Goal: Information Seeking & Learning: Learn about a topic

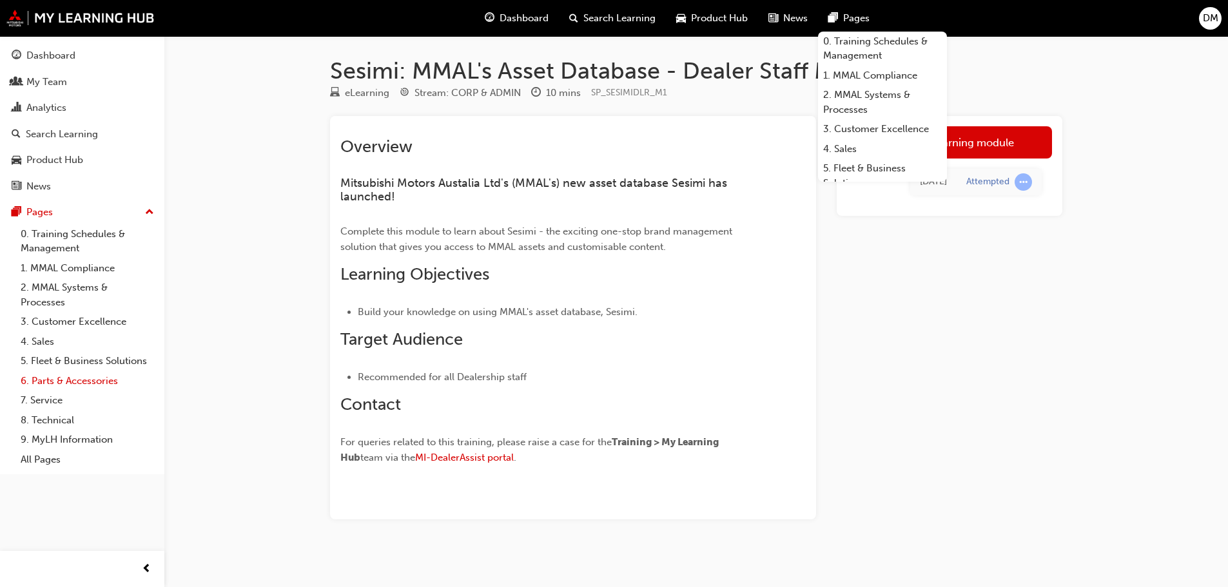
click at [80, 380] on link "6. Parts & Accessories" at bounding box center [87, 381] width 144 height 20
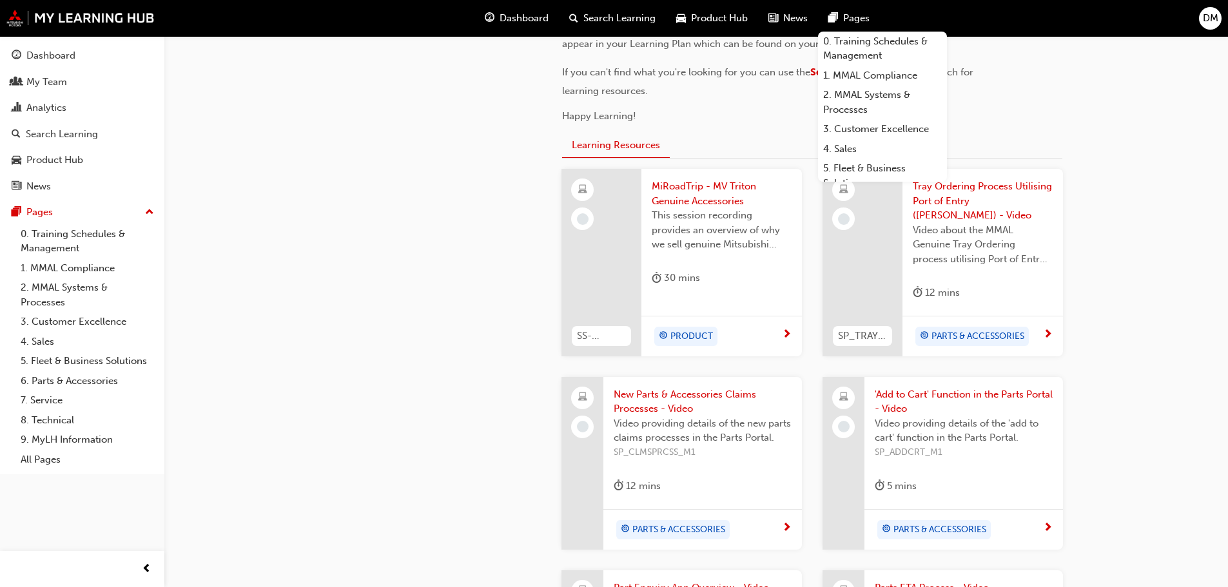
scroll to position [387, 0]
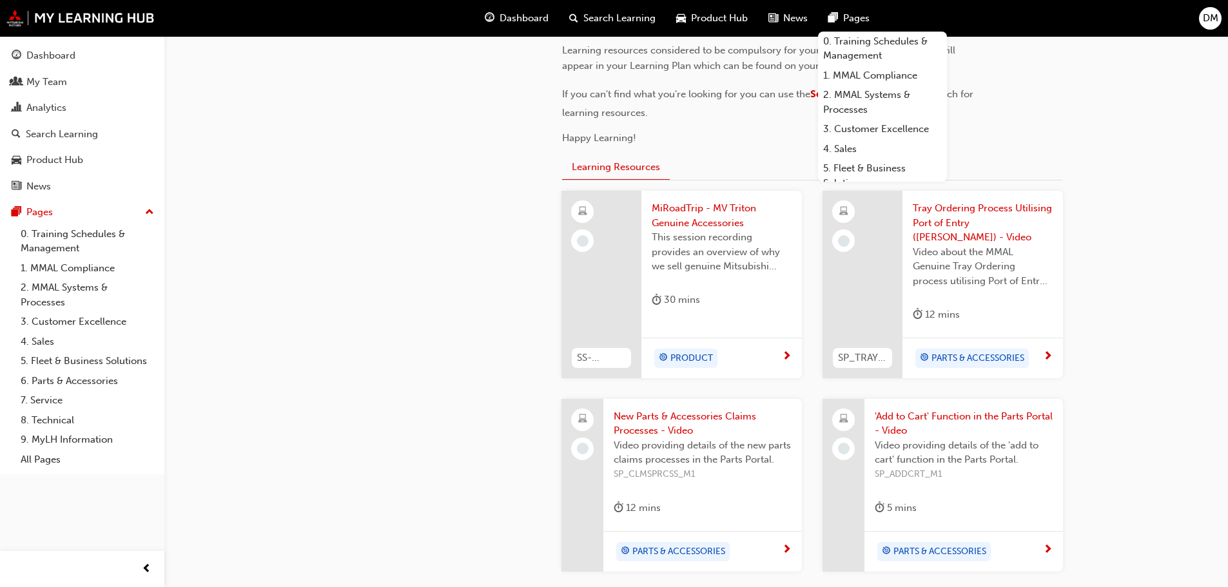
click at [689, 219] on span "MiRoadTrip - MV Triton Genuine Accessories" at bounding box center [722, 215] width 140 height 29
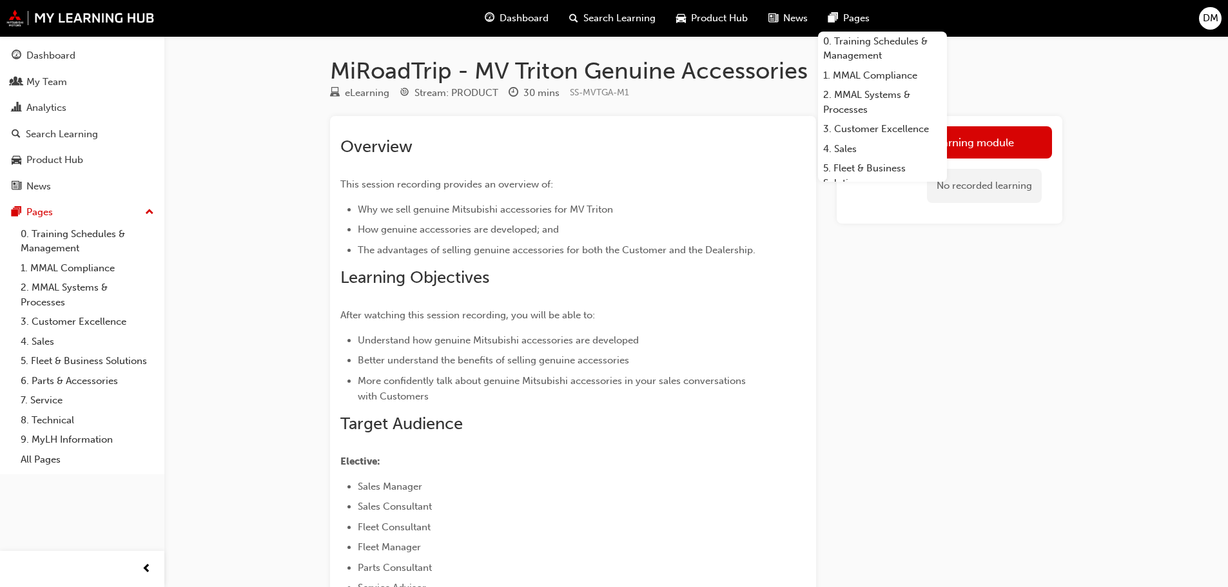
click at [943, 265] on div "Launch eLearning module No recorded learning" at bounding box center [949, 475] width 226 height 718
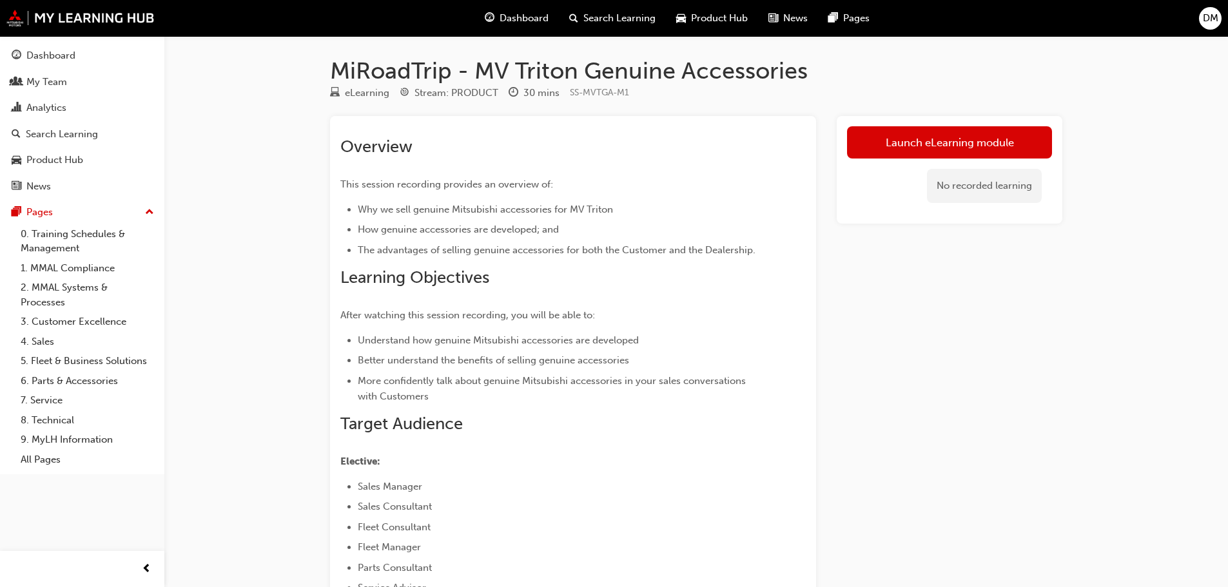
click at [965, 47] on div "MiRoadTrip - MV Triton Genuine Accessories eLearning Stream: PRODUCT 30 mins SS…" at bounding box center [695, 455] width 773 height 839
click at [59, 403] on link "7. Service" at bounding box center [87, 401] width 144 height 20
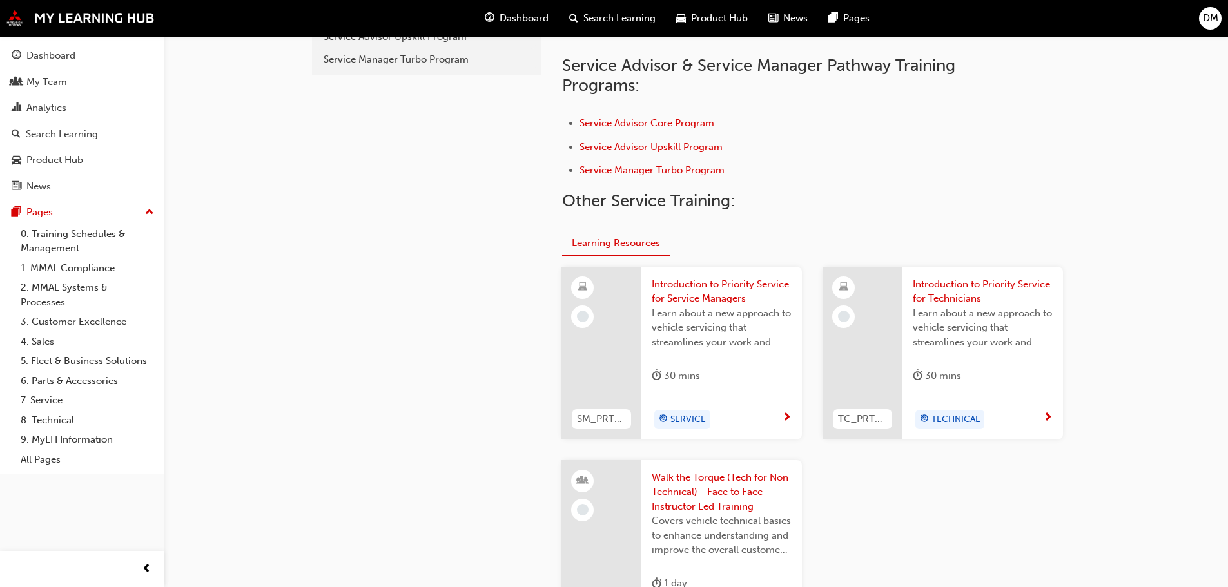
scroll to position [243, 0]
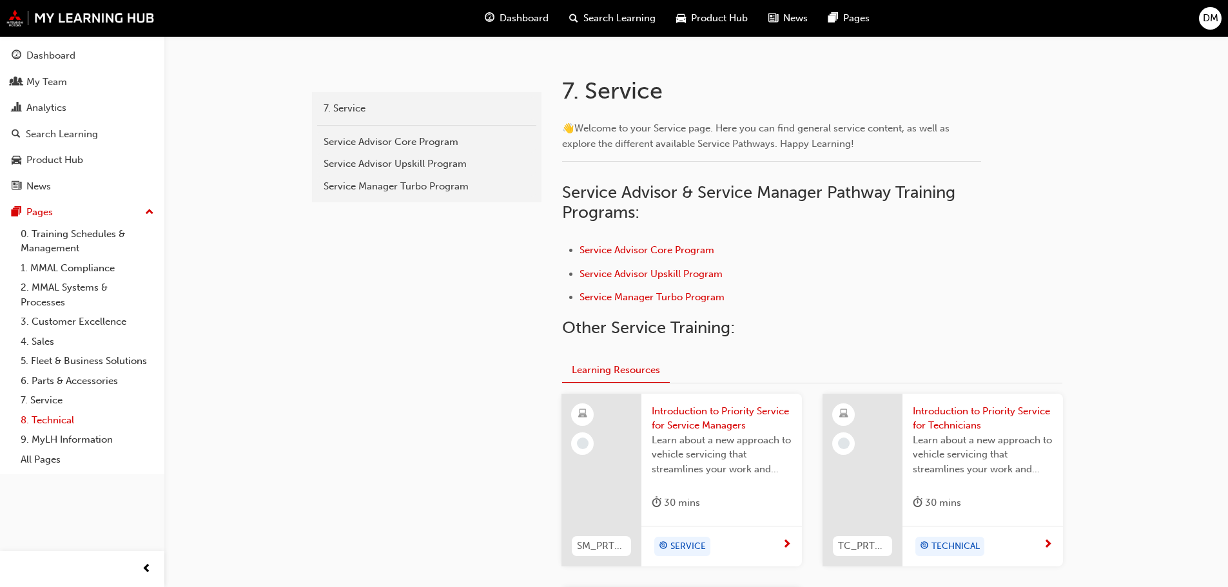
click at [52, 416] on link "8. Technical" at bounding box center [87, 420] width 144 height 20
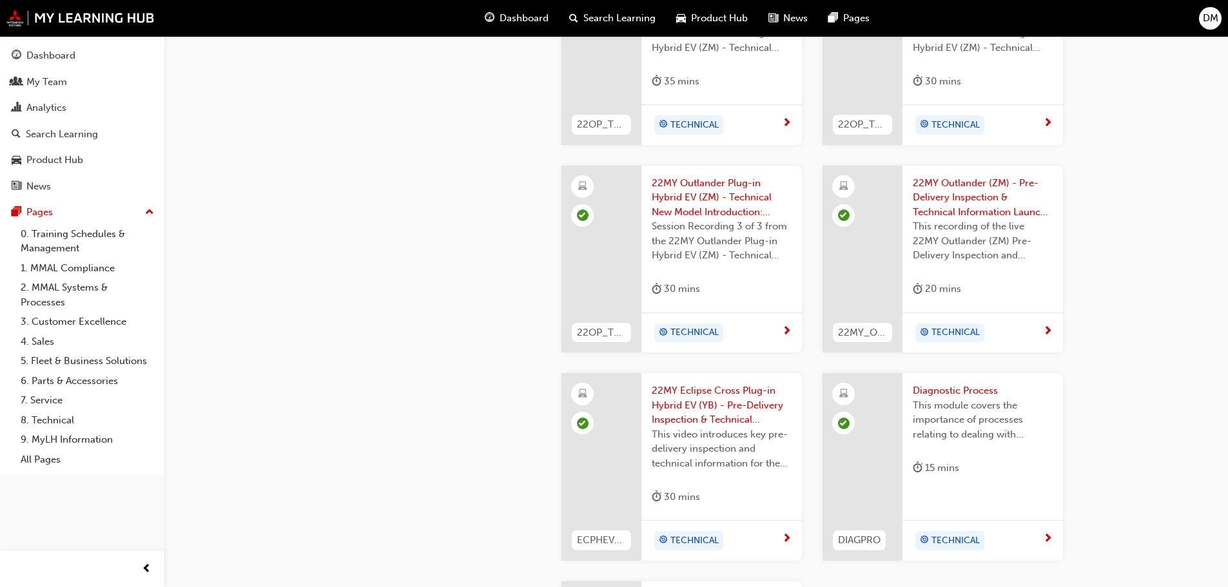
scroll to position [1289, 0]
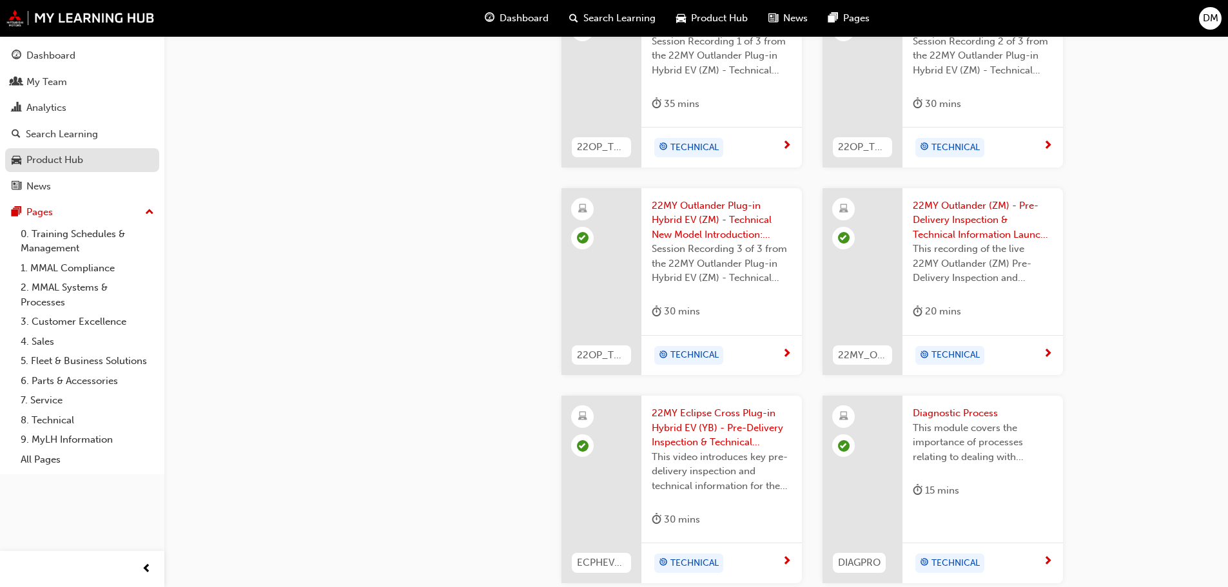
click at [87, 167] on div "Product Hub" at bounding box center [82, 160] width 141 height 16
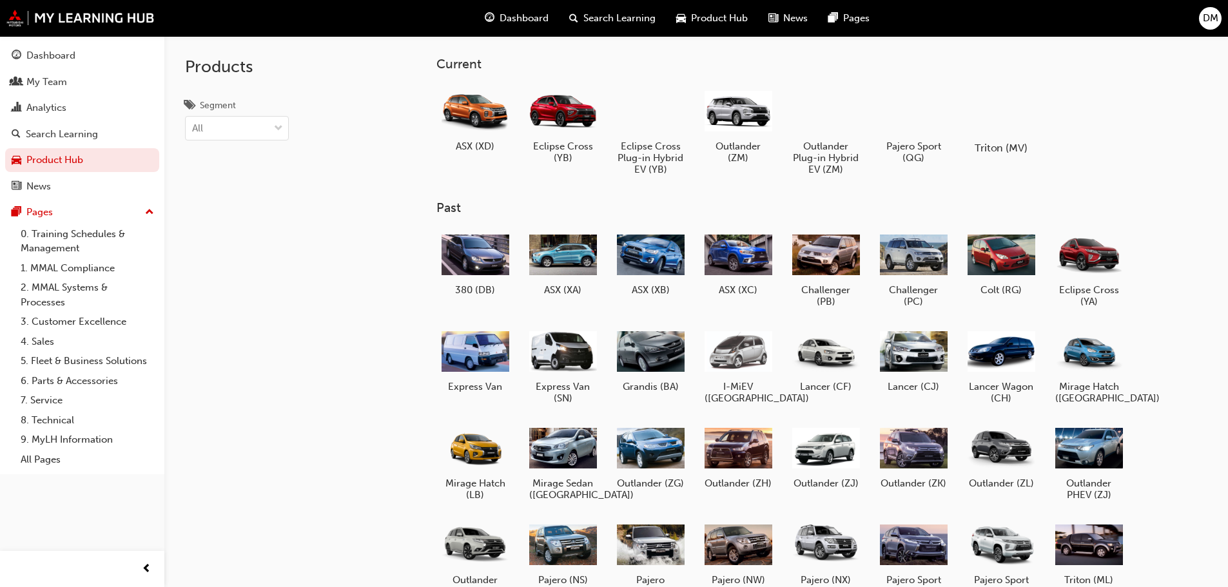
click at [1019, 126] on div at bounding box center [1001, 111] width 72 height 52
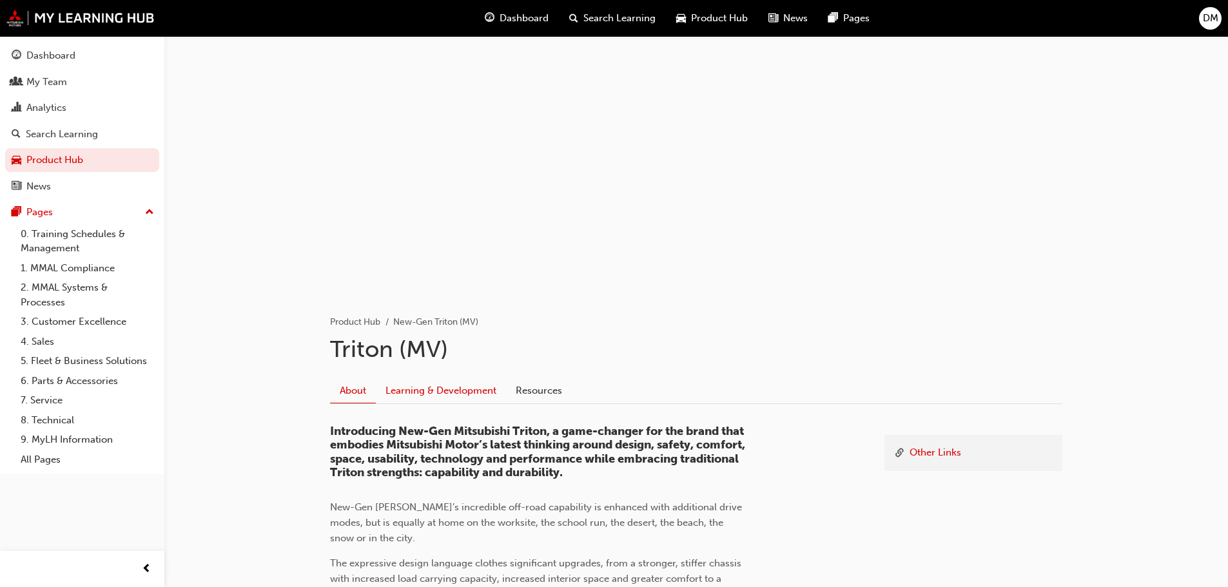
click at [474, 396] on link "Learning & Development" at bounding box center [441, 390] width 130 height 24
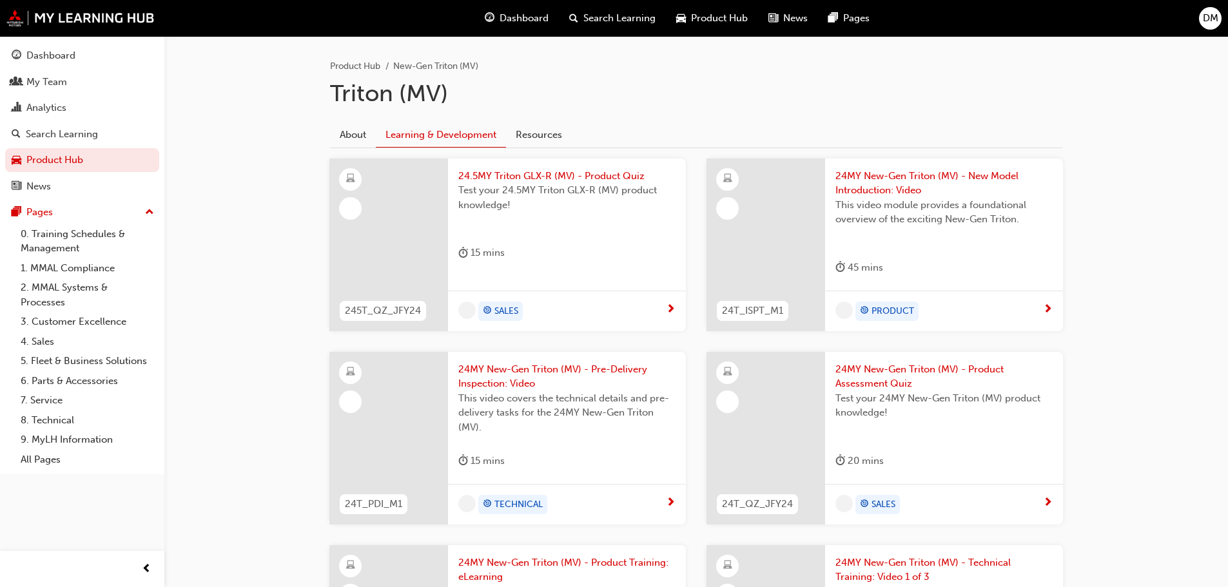
scroll to position [193, 0]
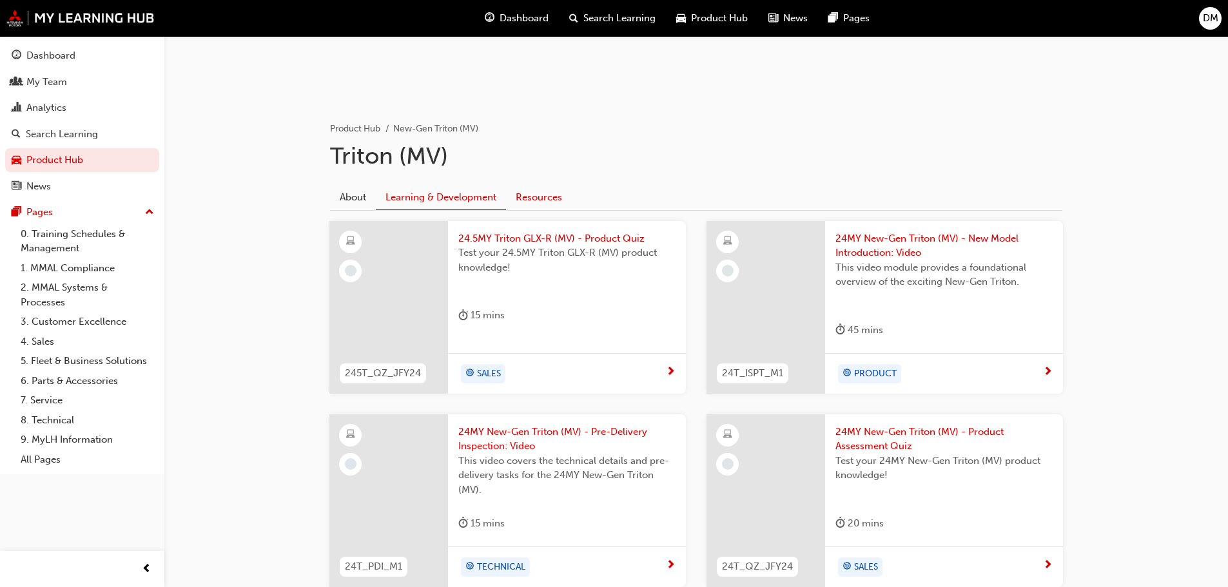
click at [545, 191] on link "Resources" at bounding box center [539, 197] width 66 height 24
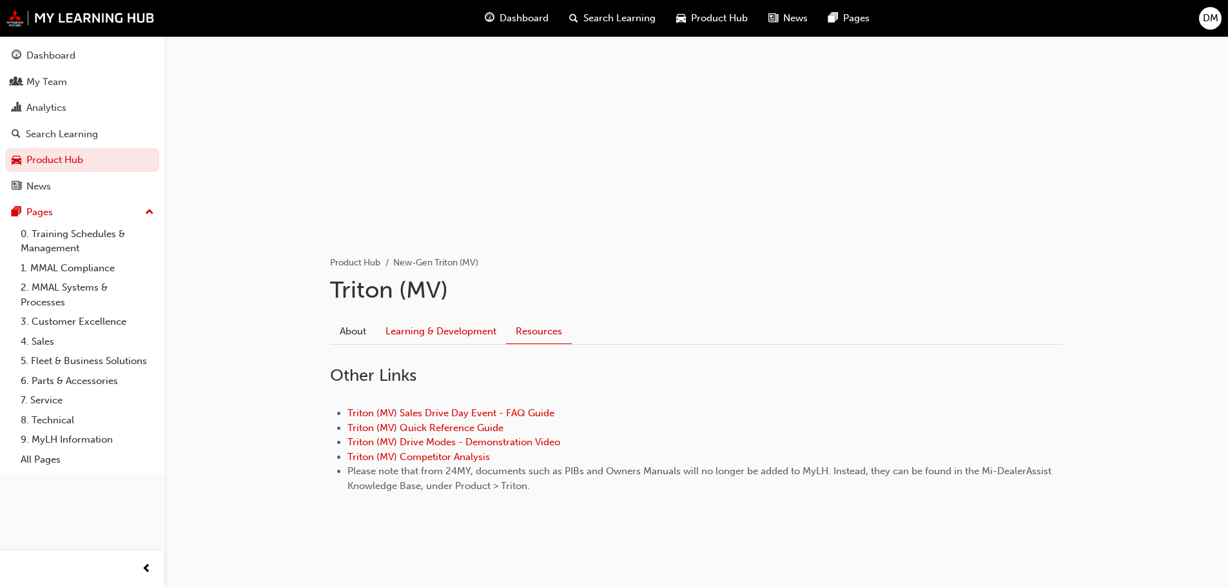
click at [460, 326] on link "Learning & Development" at bounding box center [441, 331] width 130 height 24
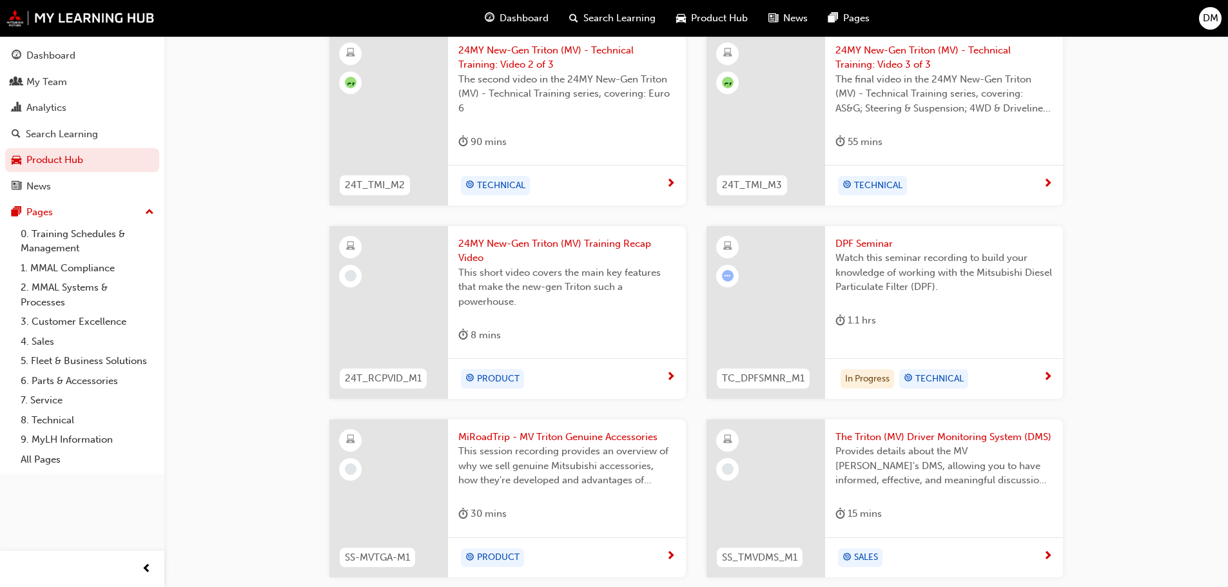
scroll to position [1026, 0]
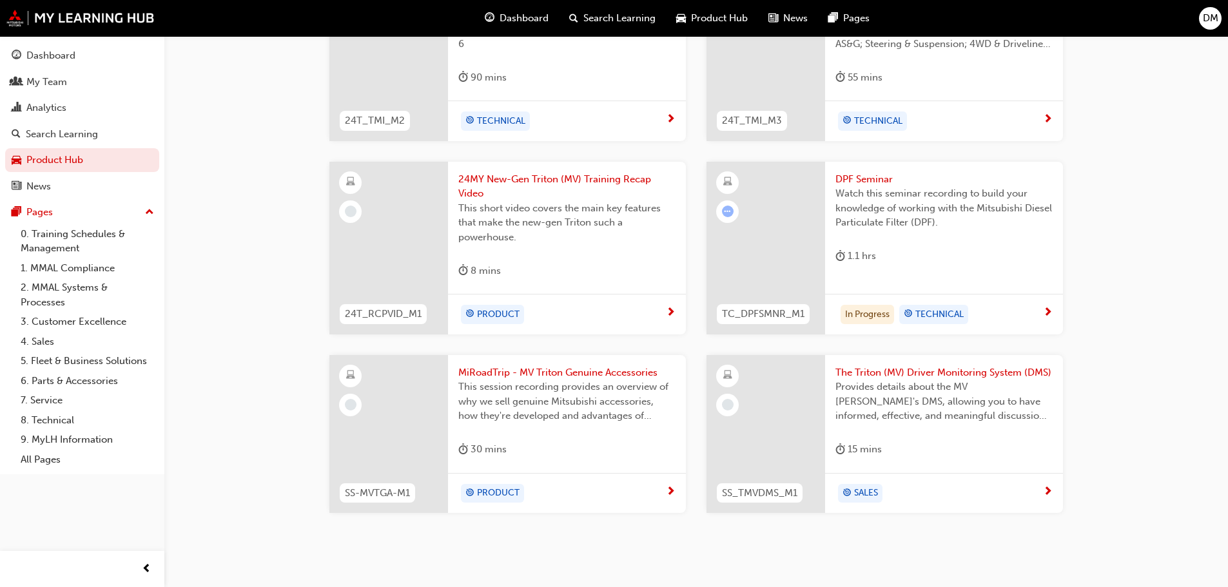
click at [675, 494] on span "next-icon" at bounding box center [671, 493] width 10 height 12
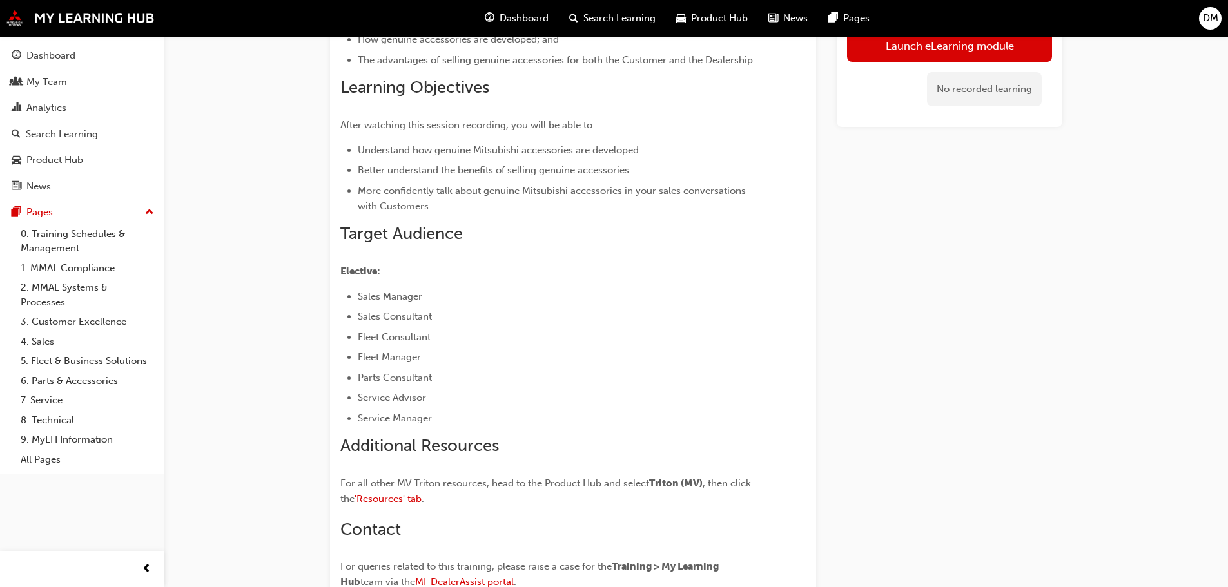
scroll to position [258, 0]
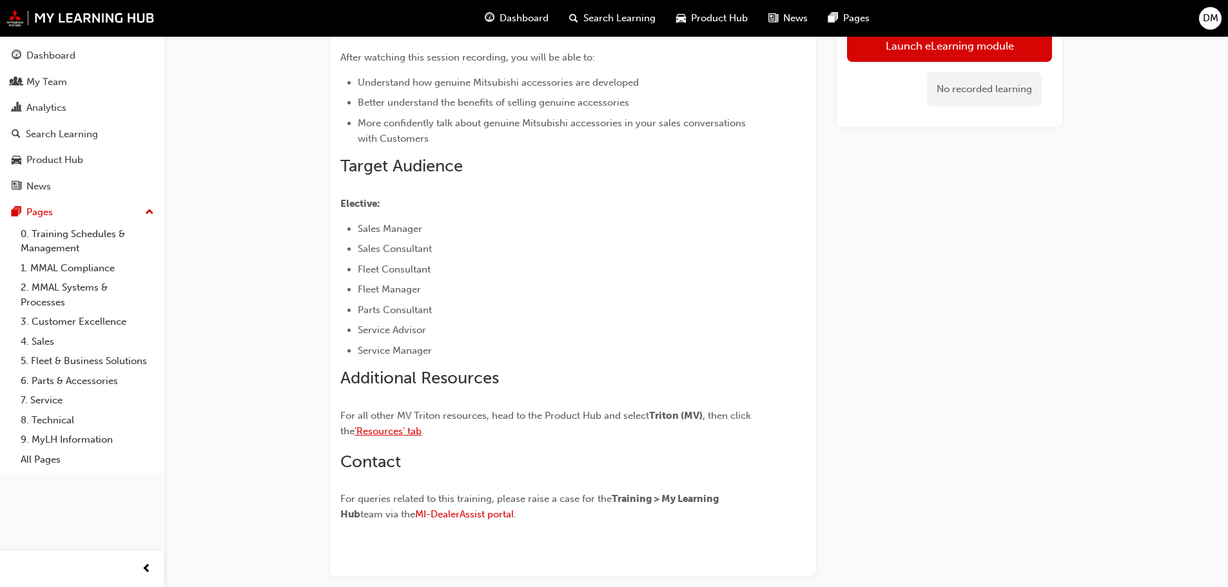
click at [416, 429] on span "'Resources' tab" at bounding box center [387, 431] width 67 height 12
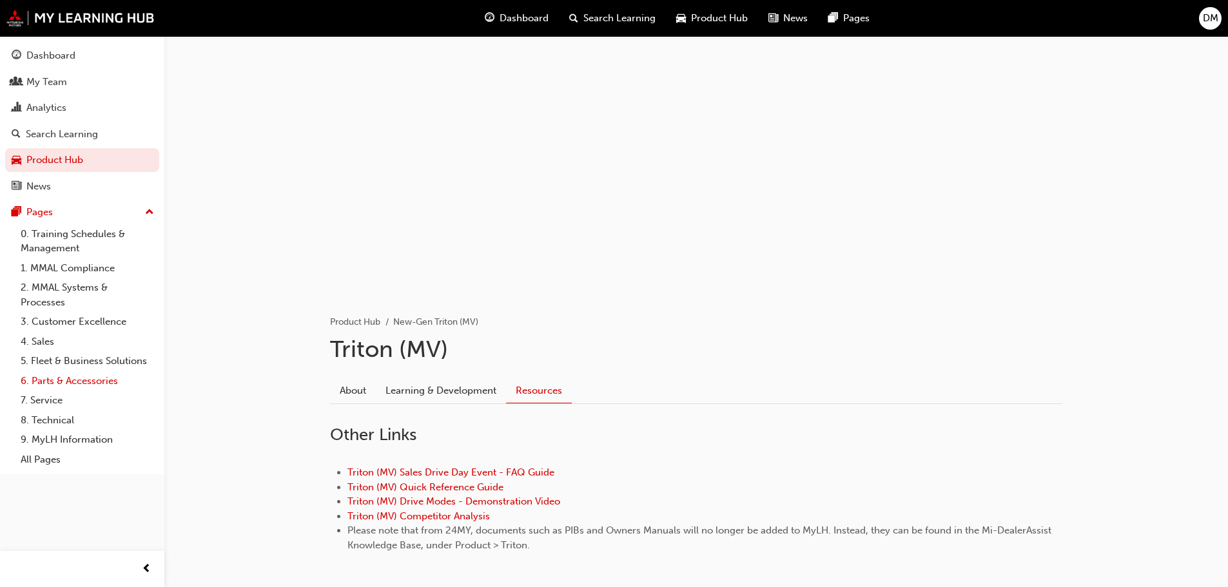
click at [73, 380] on link "6. Parts & Accessories" at bounding box center [87, 381] width 144 height 20
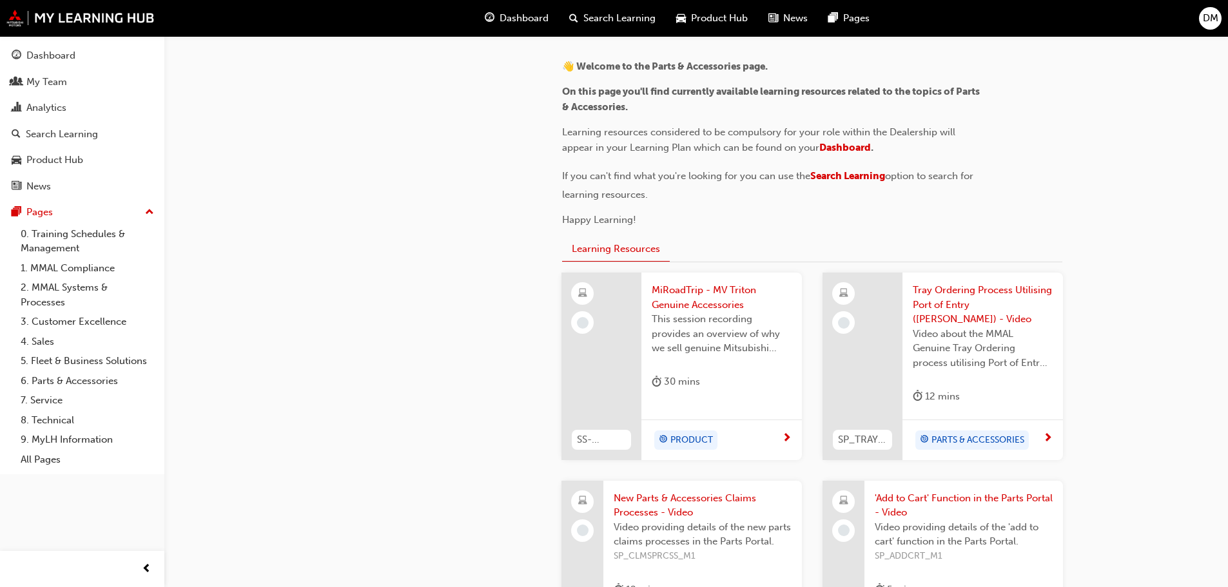
scroll to position [284, 0]
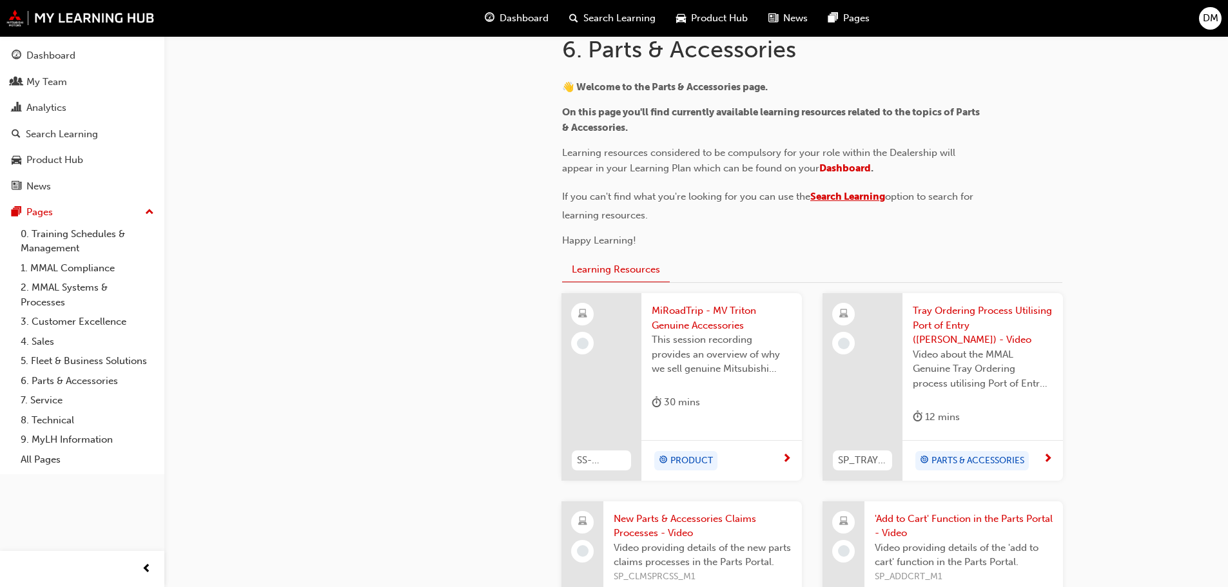
click at [833, 198] on span "Search Learning" at bounding box center [847, 197] width 75 height 12
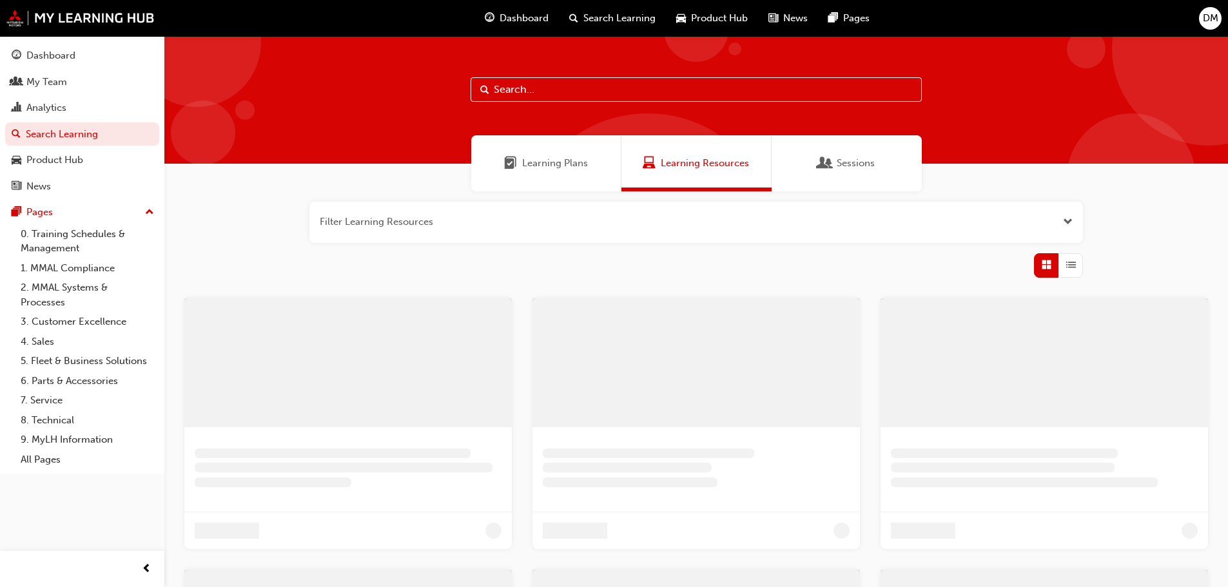
click at [568, 90] on input "text" at bounding box center [695, 89] width 451 height 24
drag, startPoint x: 570, startPoint y: 97, endPoint x: 499, endPoint y: -78, distance: 188.2
click at [499, 0] on html "Your version of Internet Explorer is outdated and not supported. Please upgrade…" at bounding box center [618, 293] width 1237 height 587
type input "roller cover"
click at [85, 235] on link "0. Training Schedules & Management" at bounding box center [87, 241] width 144 height 34
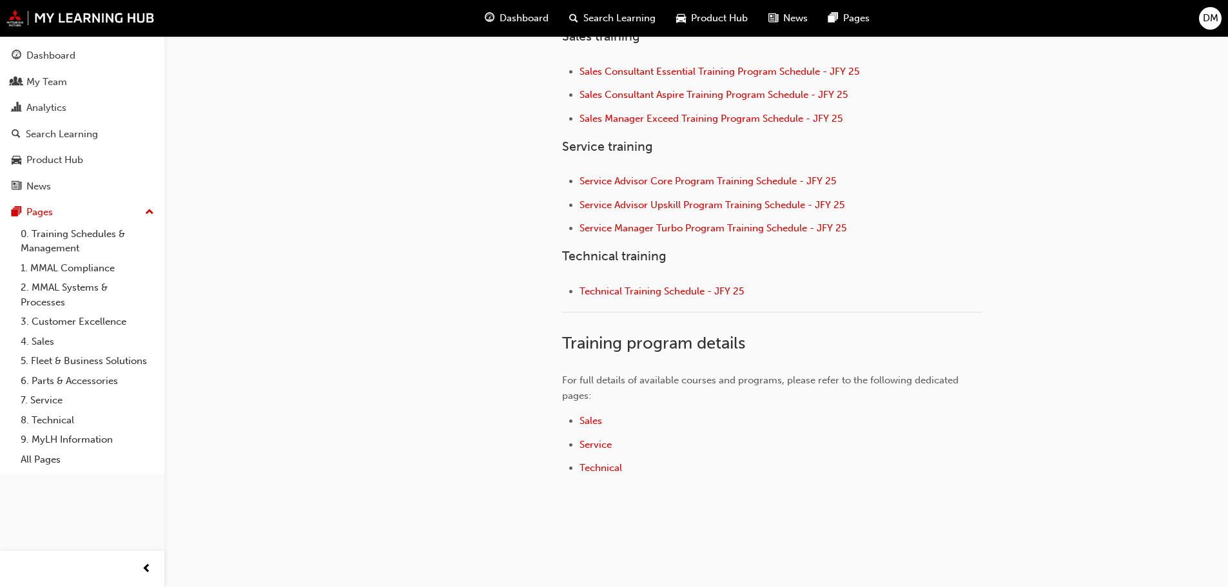
scroll to position [509, 0]
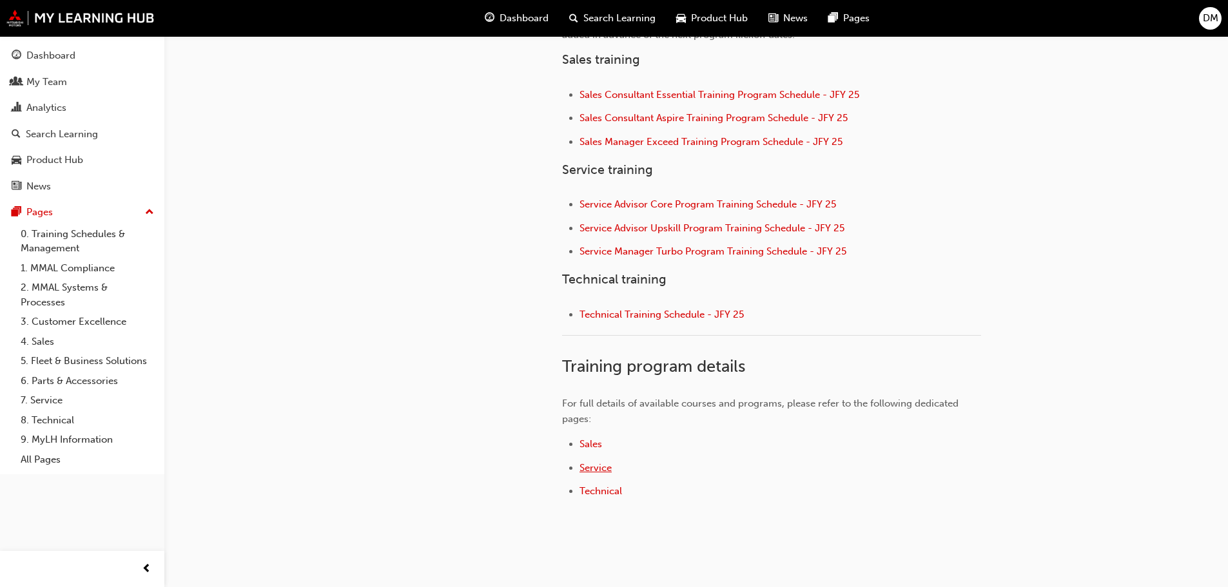
click at [601, 468] on span "Service" at bounding box center [595, 468] width 32 height 12
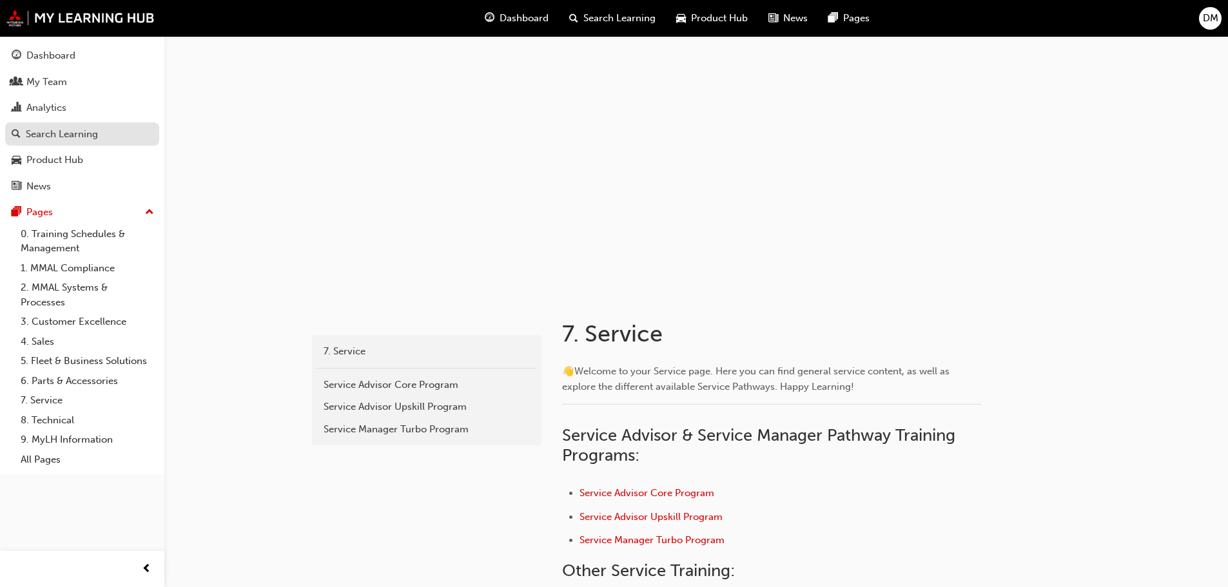
click at [64, 132] on div "Search Learning" at bounding box center [62, 134] width 72 height 15
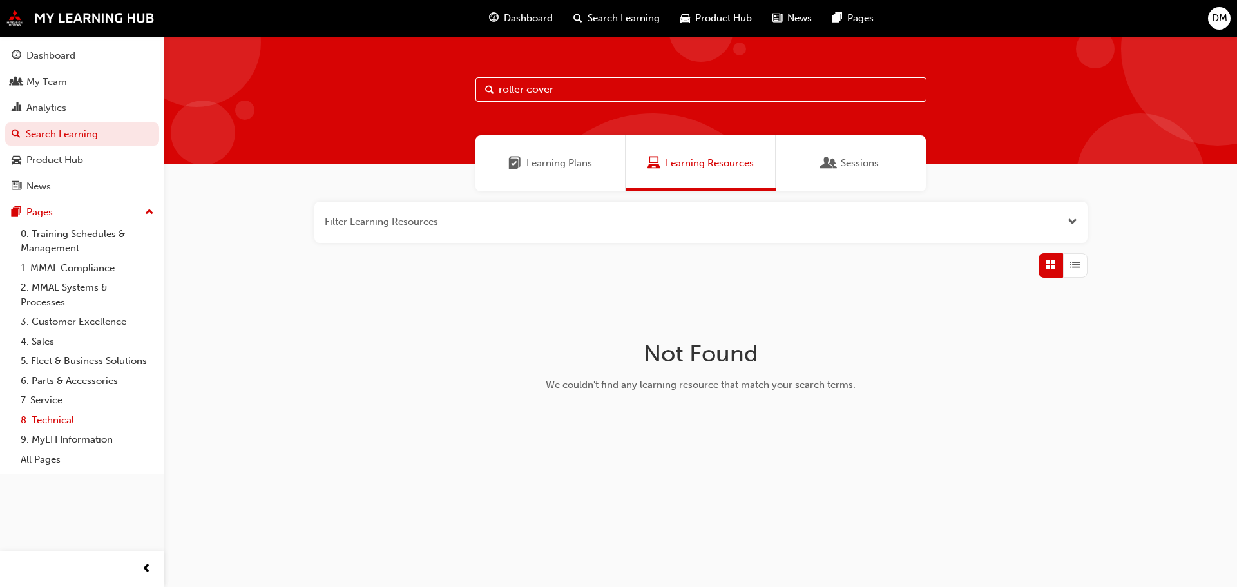
click at [56, 418] on link "8. Technical" at bounding box center [87, 420] width 144 height 20
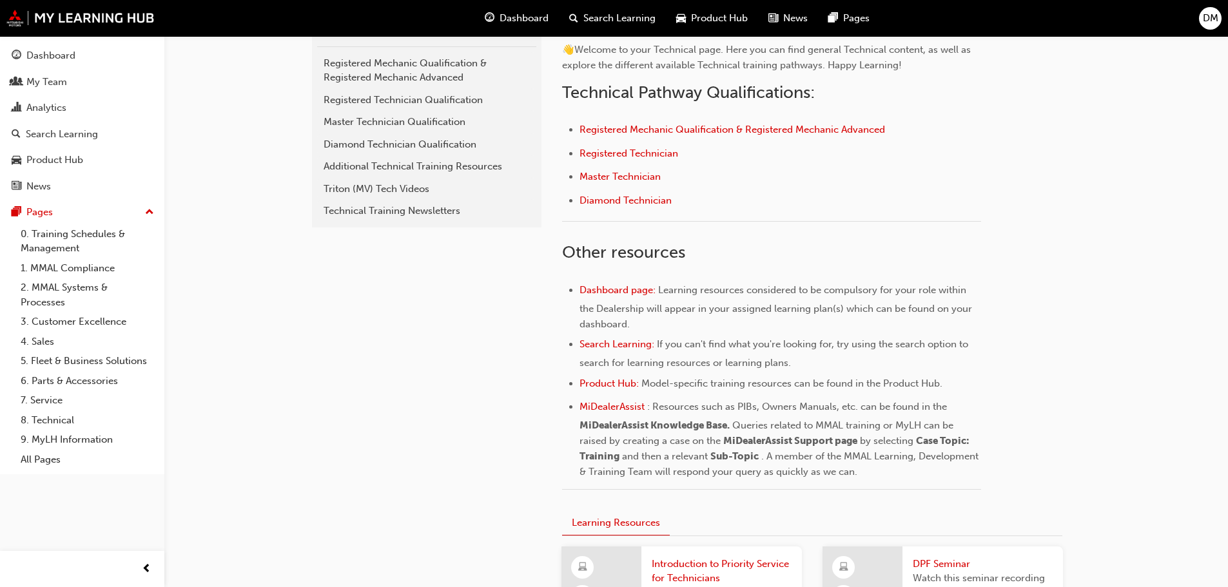
scroll to position [322, 0]
click at [61, 436] on link "9. MyLH Information" at bounding box center [87, 440] width 144 height 20
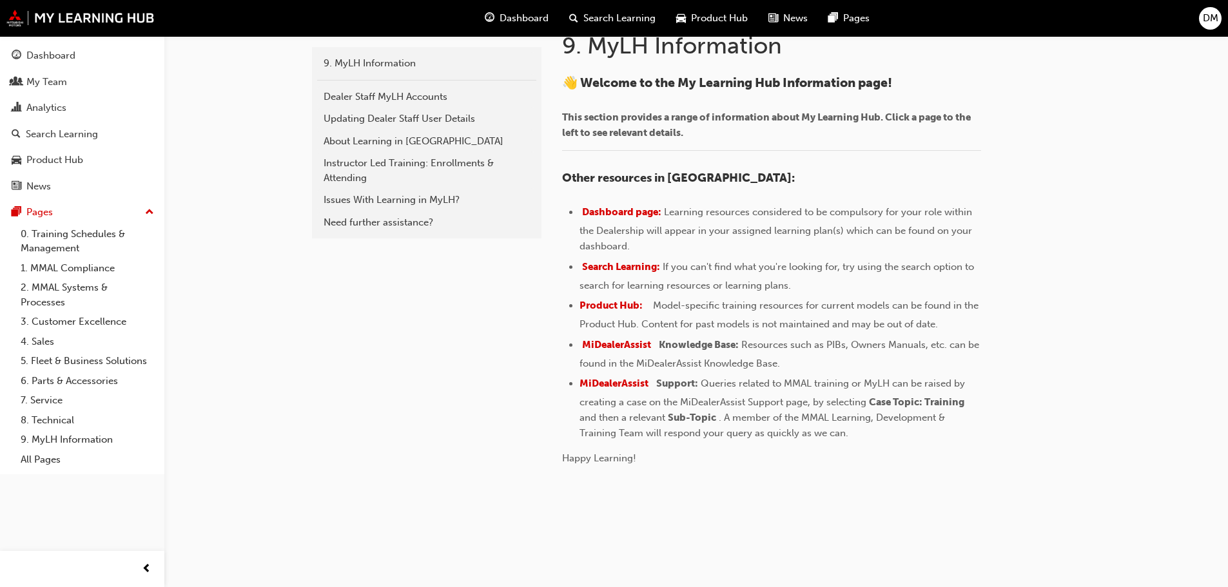
scroll to position [291, 0]
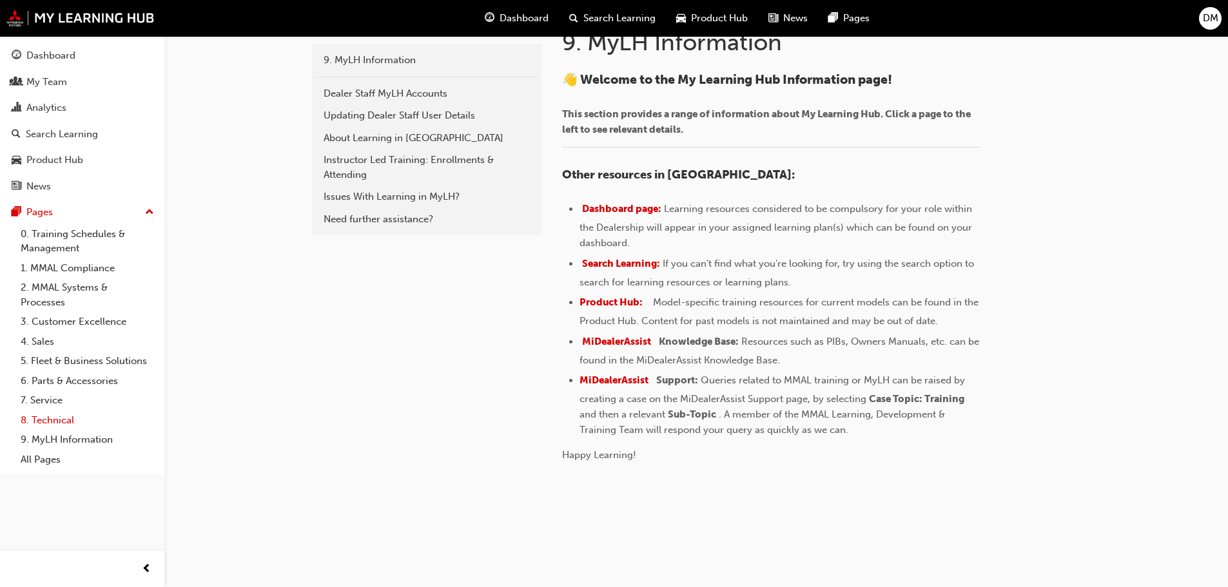
click at [51, 416] on link "8. Technical" at bounding box center [87, 420] width 144 height 20
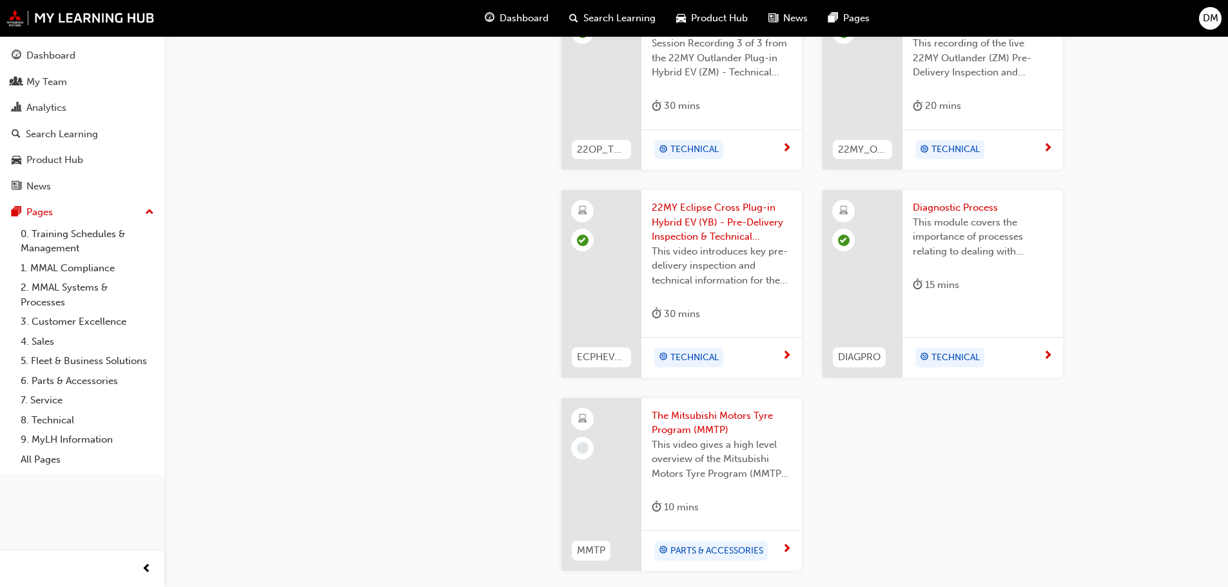
scroll to position [1420, 0]
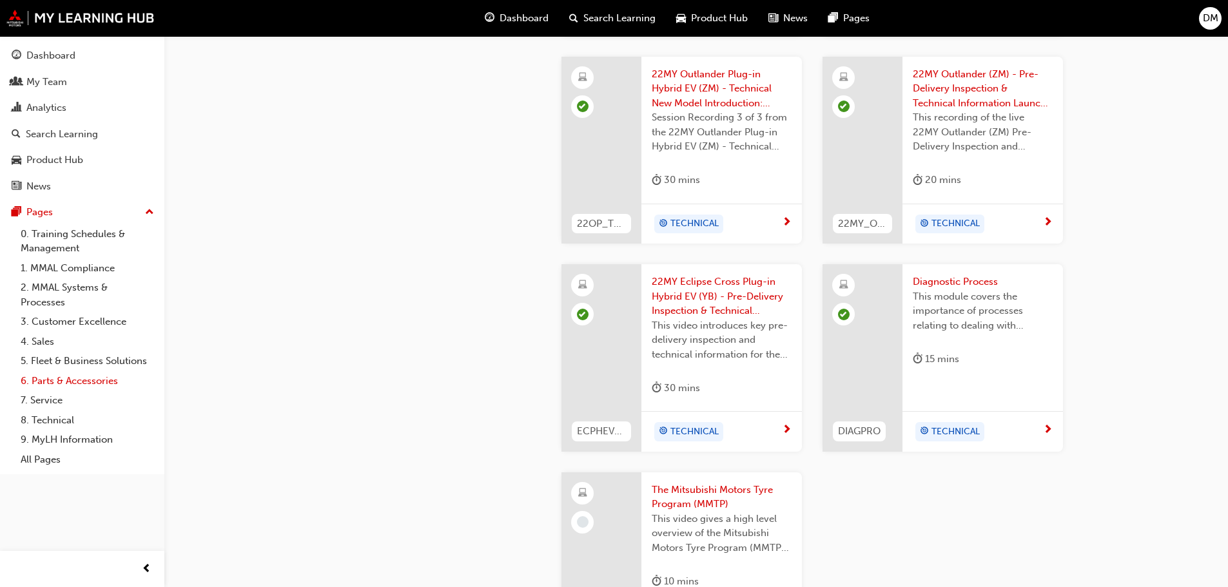
click at [55, 376] on link "6. Parts & Accessories" at bounding box center [87, 381] width 144 height 20
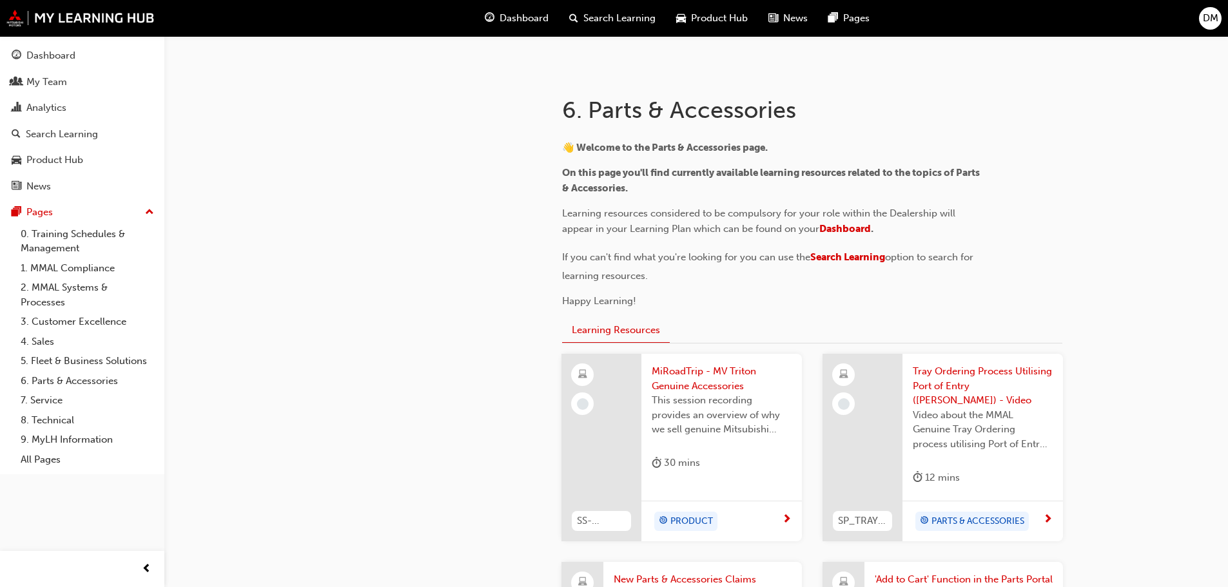
scroll to position [258, 0]
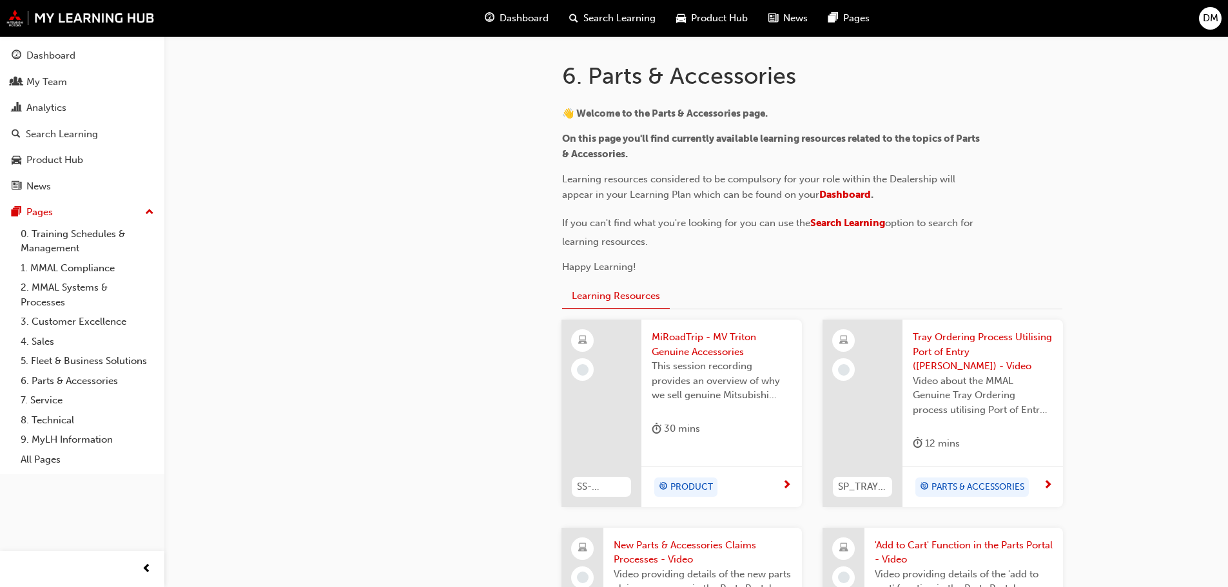
click at [713, 338] on span "MiRoadTrip - MV Triton Genuine Accessories" at bounding box center [722, 344] width 140 height 29
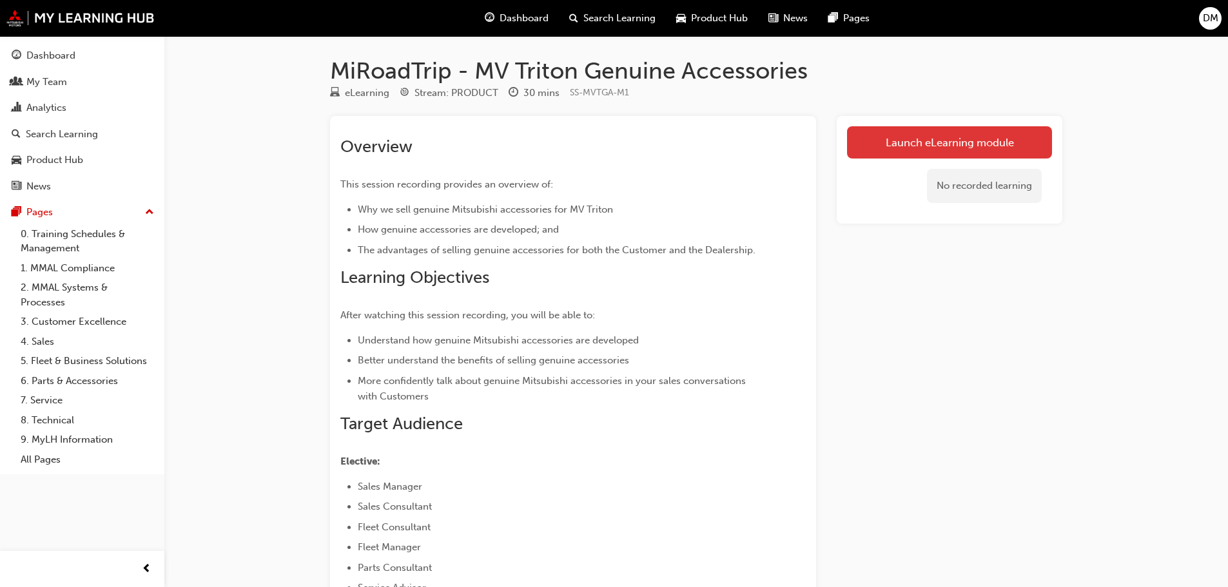
click at [873, 150] on link "Launch eLearning module" at bounding box center [949, 142] width 205 height 32
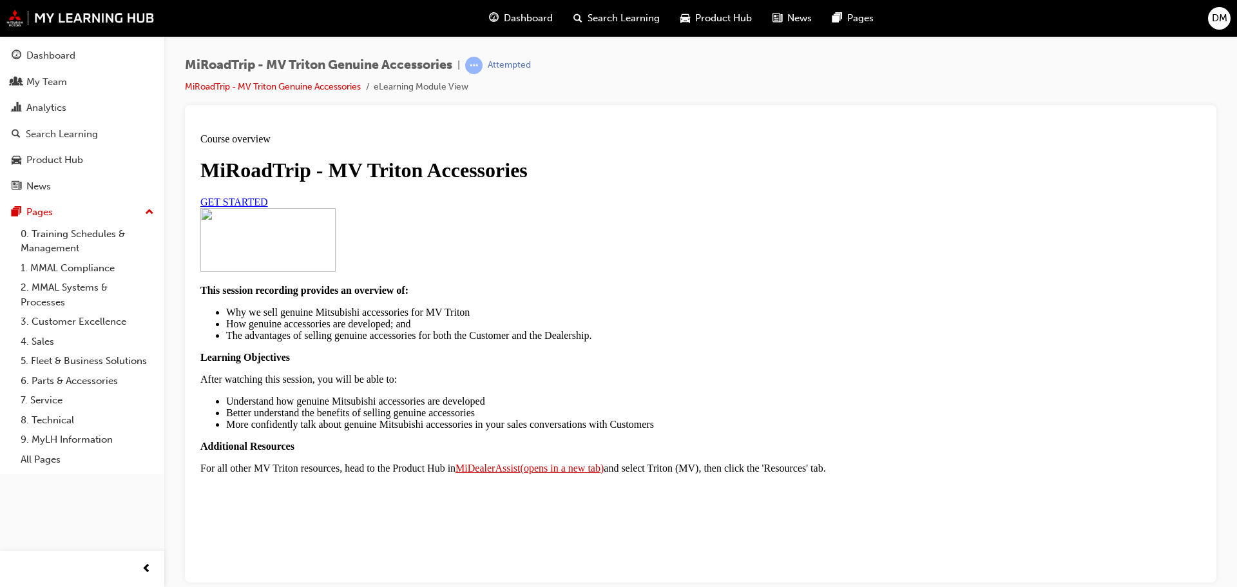
scroll to position [79, 0]
click at [268, 207] on span "GET STARTED" at bounding box center [234, 201] width 68 height 11
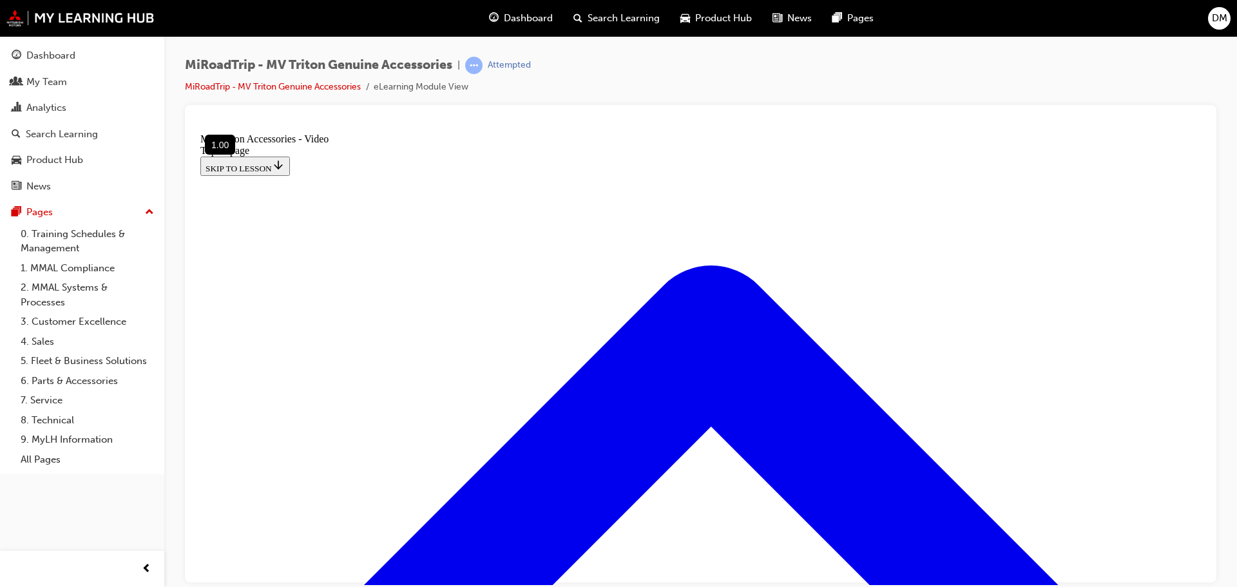
scroll to position [289, 0]
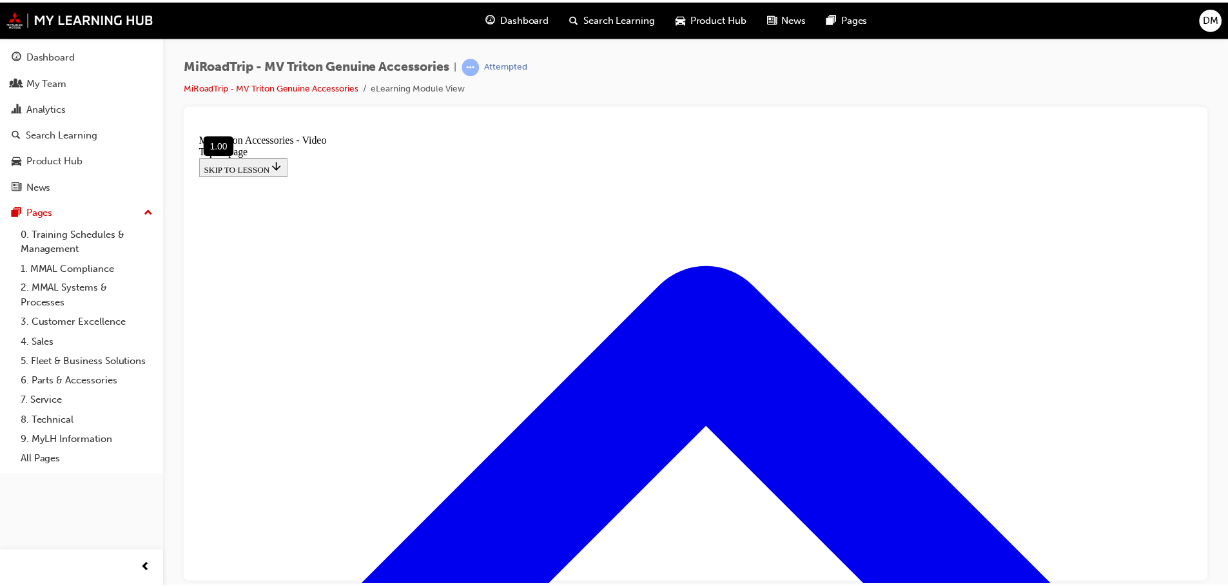
scroll to position [176, 0]
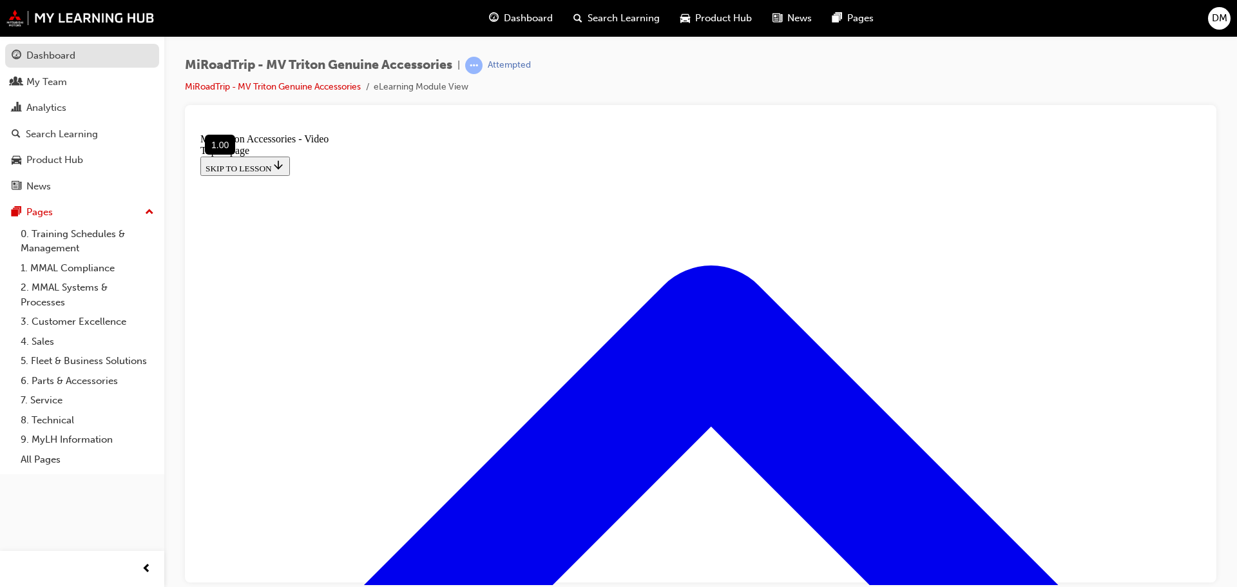
click at [77, 58] on div "Dashboard" at bounding box center [82, 56] width 141 height 16
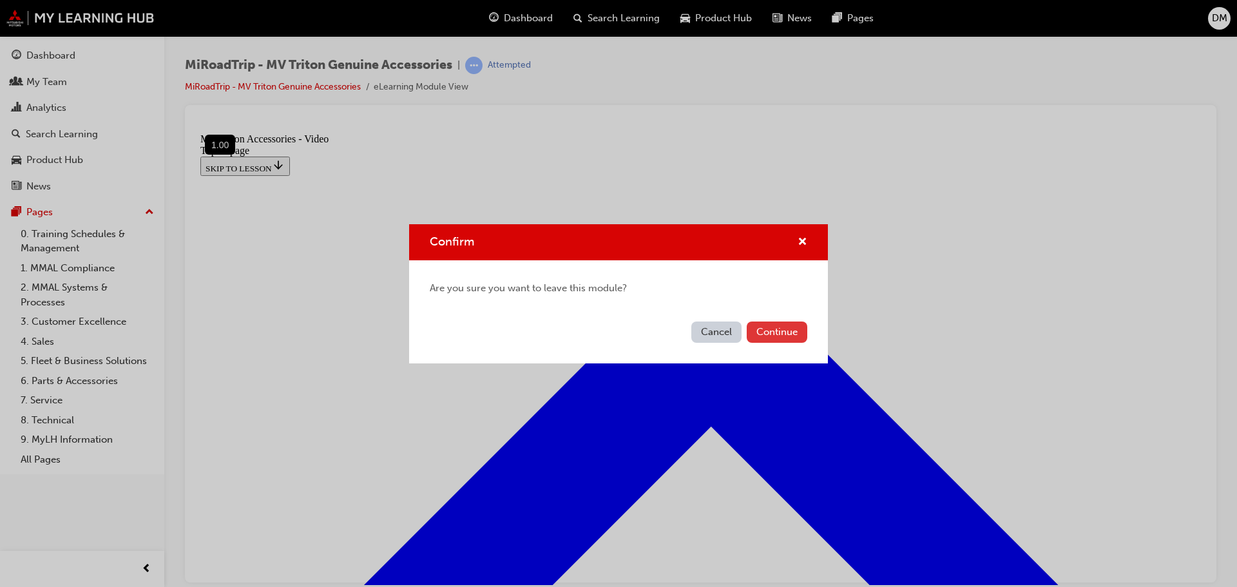
click at [780, 329] on button "Continue" at bounding box center [777, 332] width 61 height 21
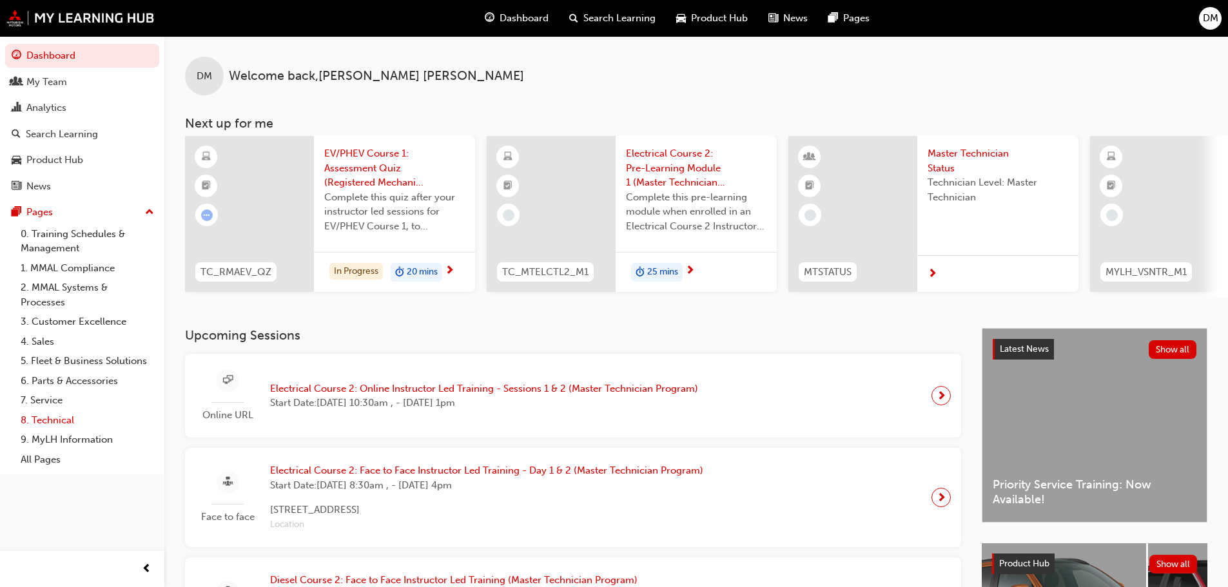
click at [64, 416] on link "8. Technical" at bounding box center [87, 420] width 144 height 20
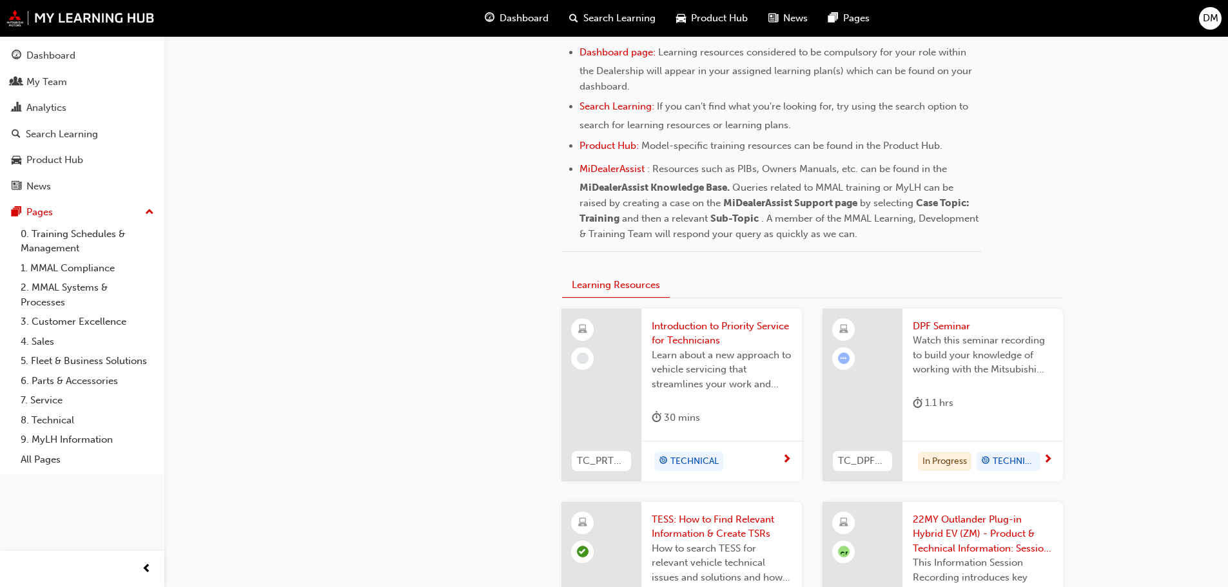
scroll to position [580, 0]
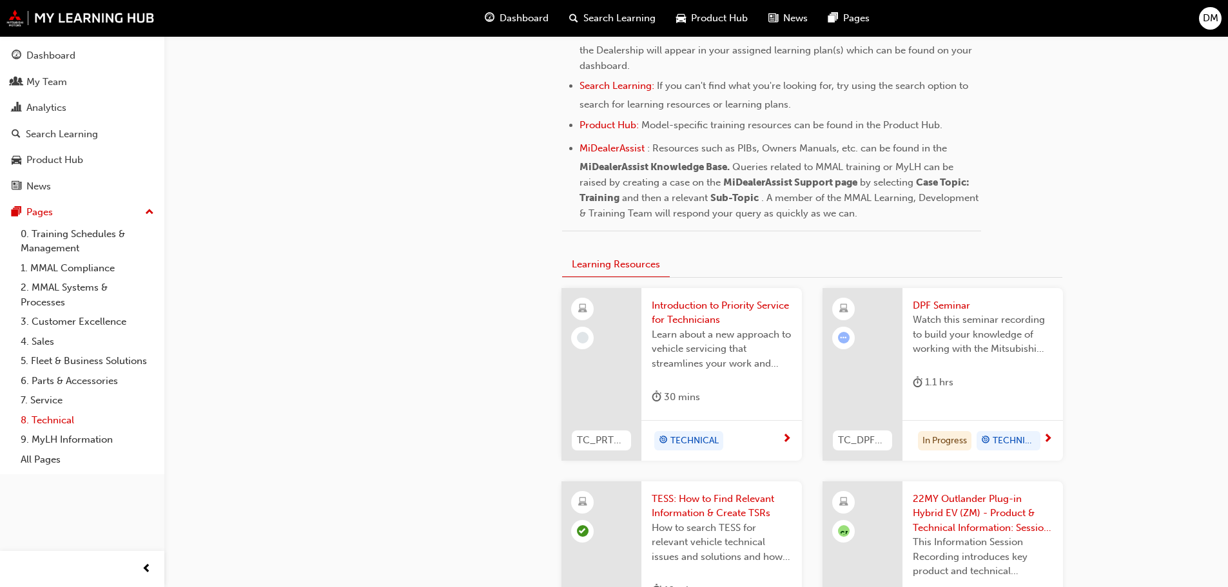
click at [59, 414] on link "8. Technical" at bounding box center [87, 420] width 144 height 20
click at [68, 413] on link "8. Technical" at bounding box center [87, 420] width 144 height 20
click at [55, 419] on link "8. Technical" at bounding box center [87, 420] width 144 height 20
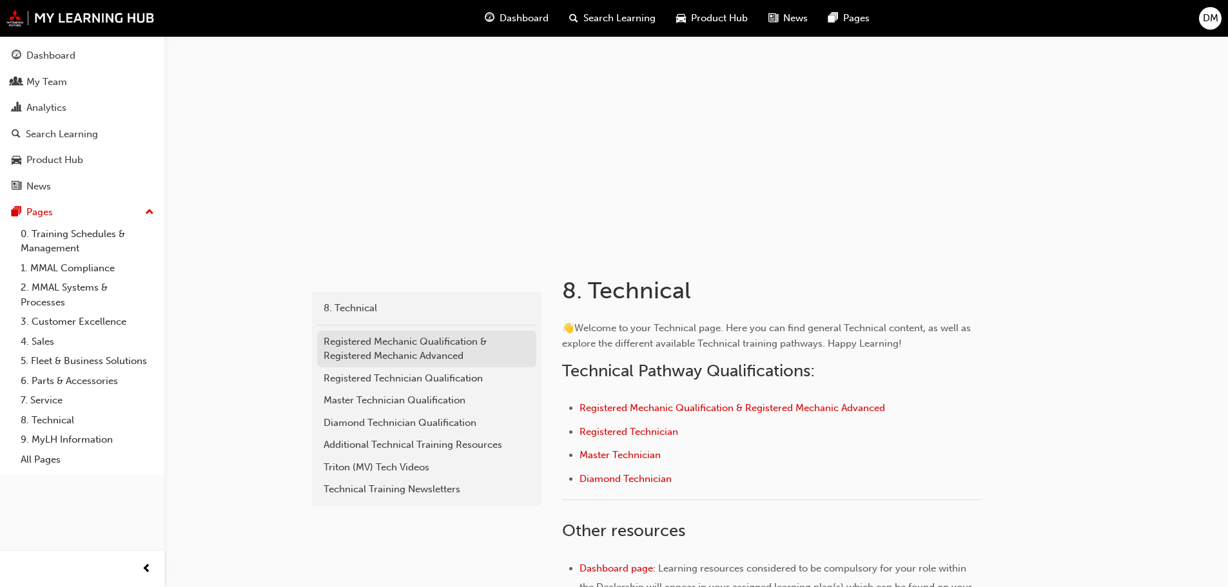
scroll to position [64, 0]
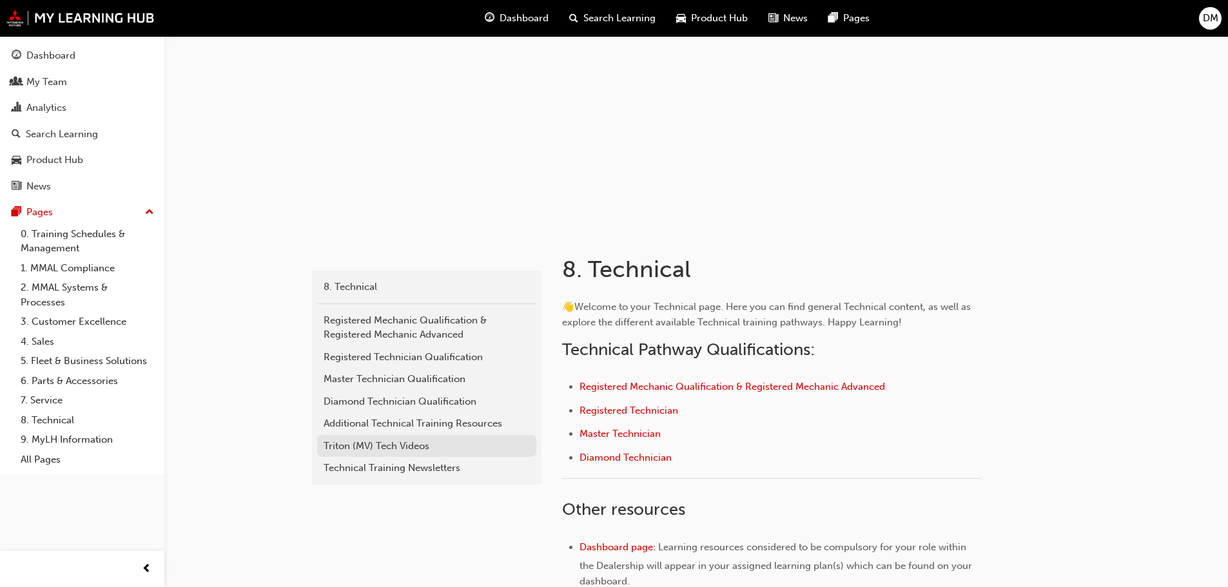
click at [394, 449] on div "Triton (MV) Tech Videos" at bounding box center [427, 446] width 206 height 15
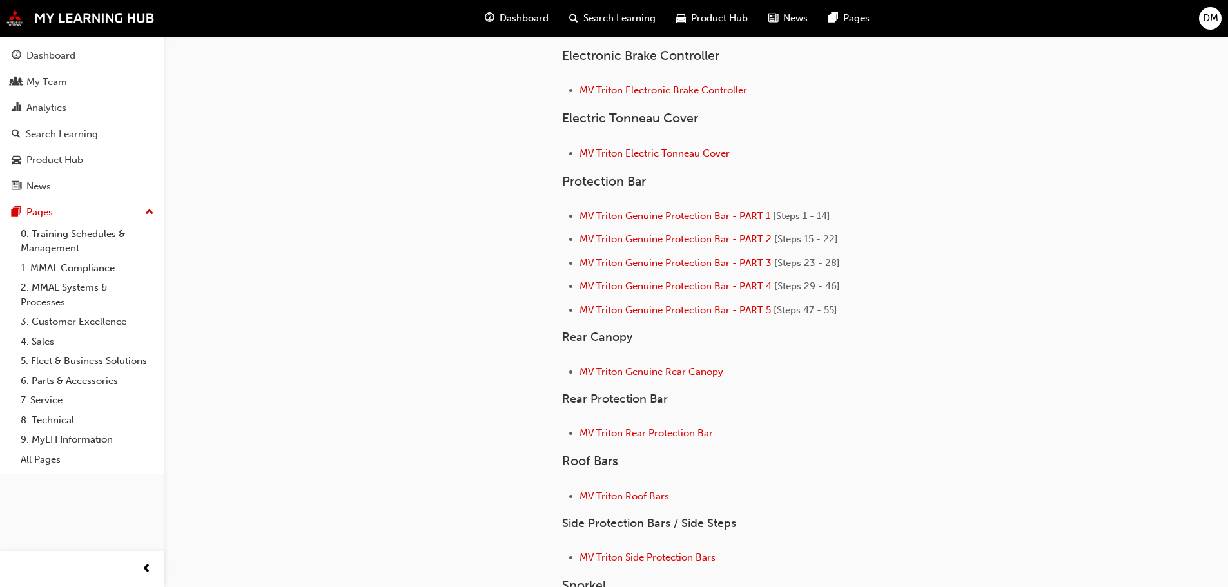
scroll to position [322, 0]
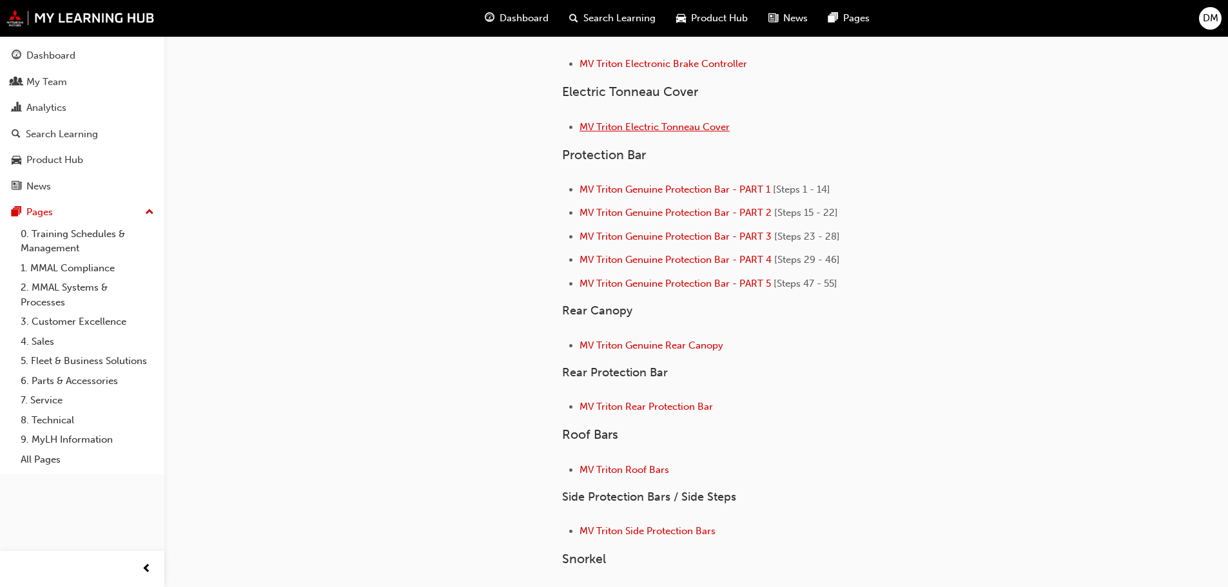
click at [686, 126] on span "MV Triton Electric Tonneau Cover" at bounding box center [654, 127] width 150 height 12
